Goal: Find specific page/section: Find specific page/section

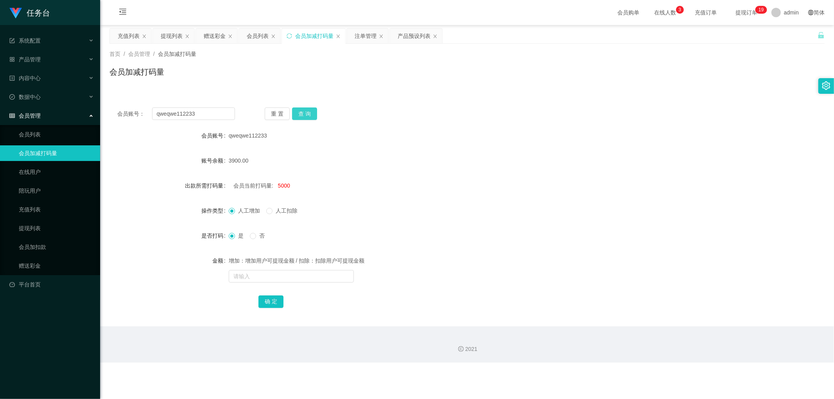
drag, startPoint x: 307, startPoint y: 113, endPoint x: 398, endPoint y: 113, distance: 91.1
click at [308, 113] on button "查 询" at bounding box center [304, 114] width 25 height 13
click at [413, 111] on div "会员账号： qweqwe112233 重 置 查 询" at bounding box center [466, 114] width 715 height 13
click at [414, 110] on div "会员账号： qweqwe112233 重 置 查 询" at bounding box center [466, 114] width 715 height 13
click at [411, 102] on div "会员账号： qweqwe112233 重 置 查 询 会员账号 qweqwe112233 账号余额 3900.00 出款所需打码量 会员当前打码量: 5000…" at bounding box center [466, 213] width 715 height 227
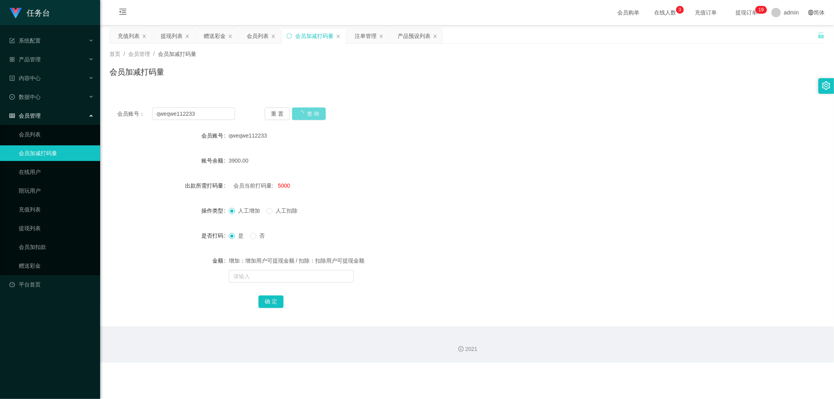
click at [291, 64] on div "首页 / 会员管理 / 会员加减打码量 / 会员加减打码量" at bounding box center [466, 67] width 715 height 34
click at [260, 38] on div "会员列表" at bounding box center [258, 36] width 22 height 15
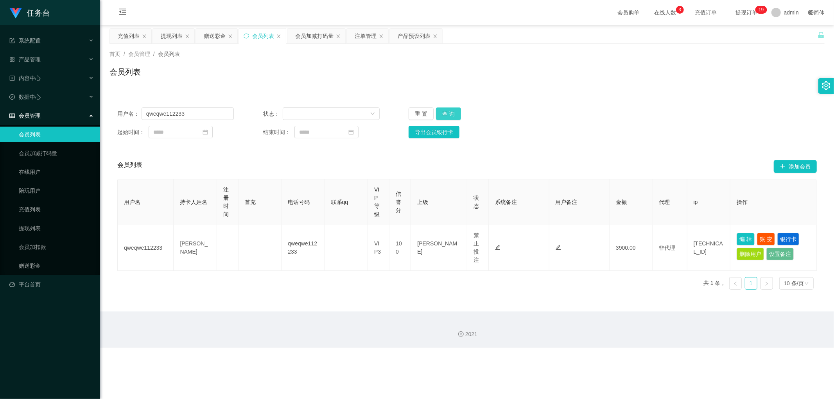
click at [456, 117] on button "查 询" at bounding box center [448, 114] width 25 height 13
click at [323, 75] on div "会员列表" at bounding box center [466, 75] width 715 height 18
